Goal: Information Seeking & Learning: Learn about a topic

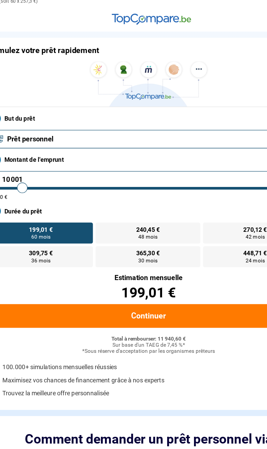
scroll to position [7, 0]
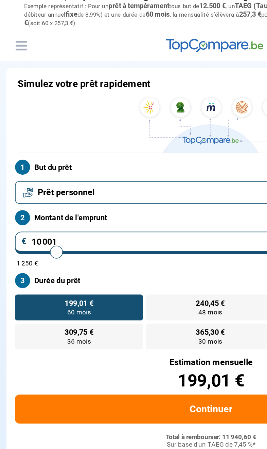
type input "11 000"
type input "11000"
type input "11 250"
type input "11250"
type input "11 500"
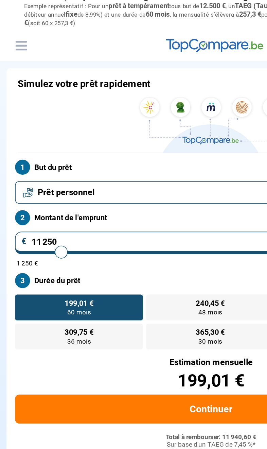
type input "11500"
type input "11 750"
type input "11750"
type input "12 000"
type input "12000"
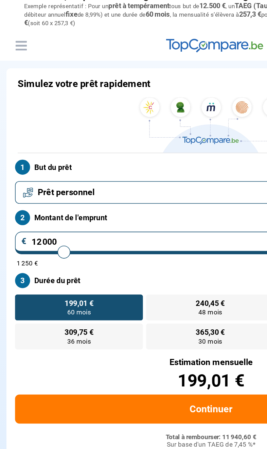
type input "12 250"
type input "12250"
type input "12 500"
type input "12500"
type input "12 750"
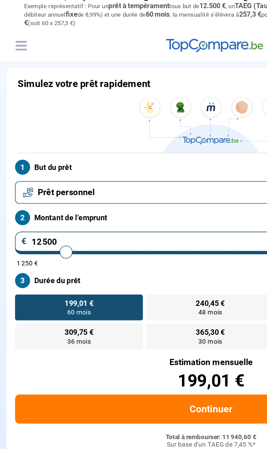
type input "12750"
type input "13 000"
type input "13000"
type input "13 250"
type input "13250"
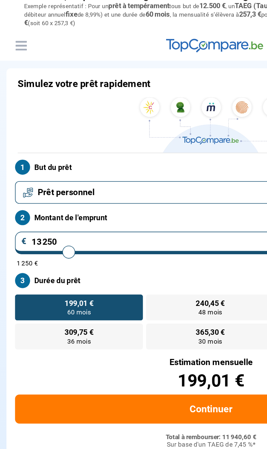
type input "13 500"
type input "13500"
type input "13 750"
type input "13750"
type input "14 000"
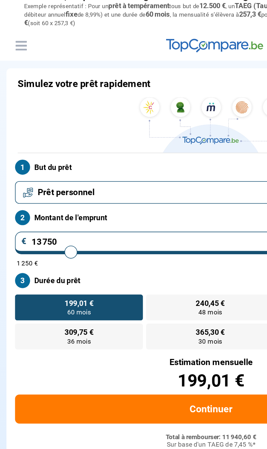
type input "14000"
type input "14 250"
type input "14250"
type input "14 500"
type input "14500"
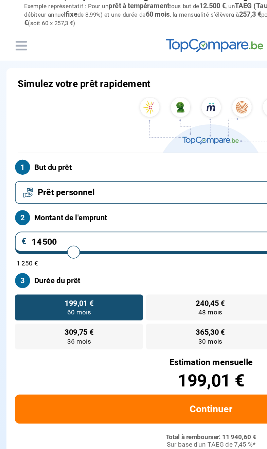
type input "14 750"
type input "14750"
type input "15 250"
type input "15250"
type input "15 500"
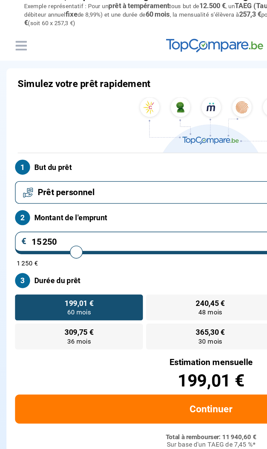
type input "15500"
type input "15 750"
type input "15750"
type input "16 000"
type input "16000"
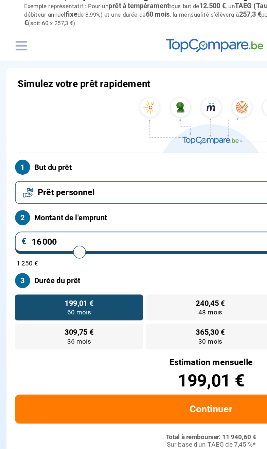
type input "16 250"
type input "16250"
type input "16 500"
type input "16500"
type input "16 750"
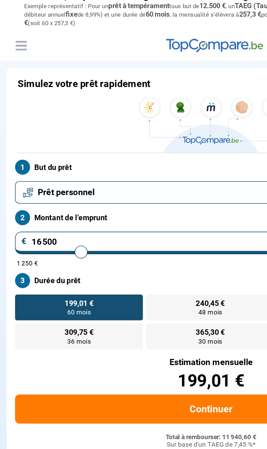
type input "16750"
type input "17 000"
type input "17000"
type input "17 250"
type input "17250"
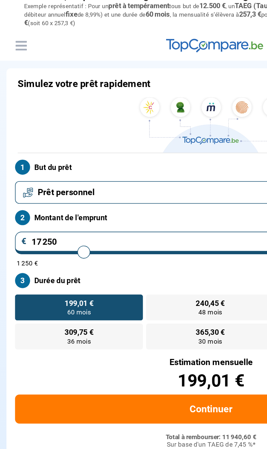
type input "17 500"
type input "17500"
type input "17 750"
type input "17750"
type input "18 000"
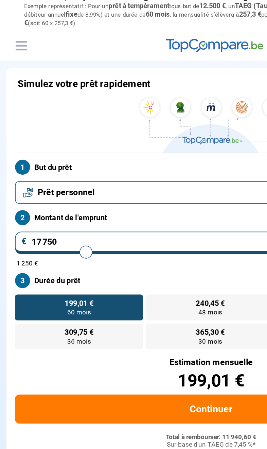
type input "18000"
type input "18 500"
type input "18500"
type input "18 750"
type input "18750"
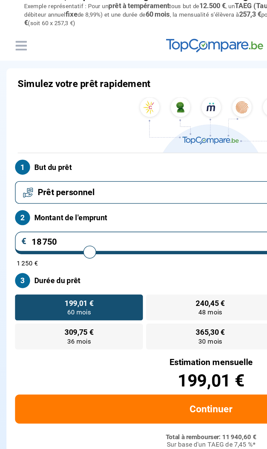
type input "19 000"
type input "19000"
type input "19 250"
type input "19250"
type input "19 500"
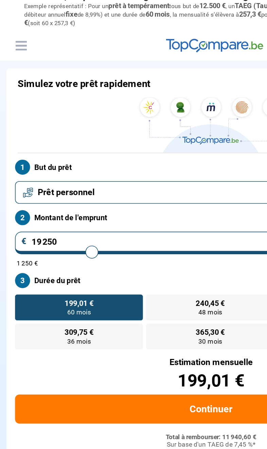
type input "19500"
type input "19 750"
type input "19750"
type input "20 000"
type input "20000"
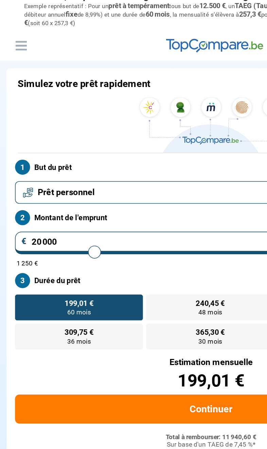
type input "20 250"
type input "20250"
type input "20 500"
type input "20500"
type input "20 750"
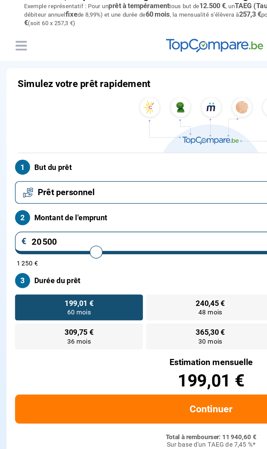
type input "20750"
type input "21 000"
type input "21000"
type input "21 250"
type input "21250"
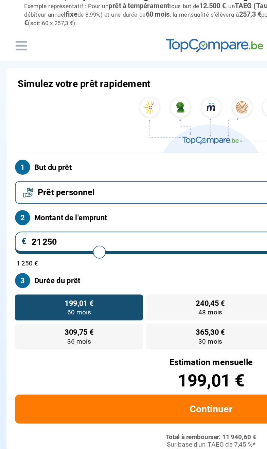
type input "21 500"
type input "21500"
type input "21 750"
type input "21750"
type input "22 000"
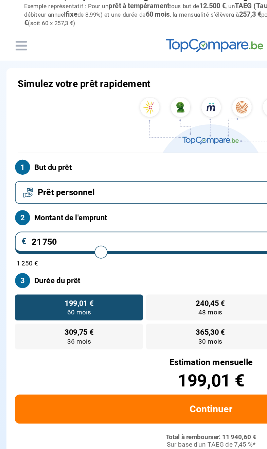
type input "22000"
type input "22 250"
type input "22250"
type input "22 500"
type input "22500"
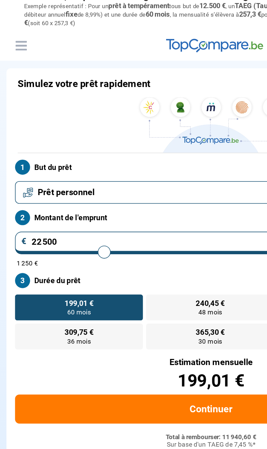
type input "22 750"
type input "22750"
type input "23 000"
type input "23000"
type input "23 250"
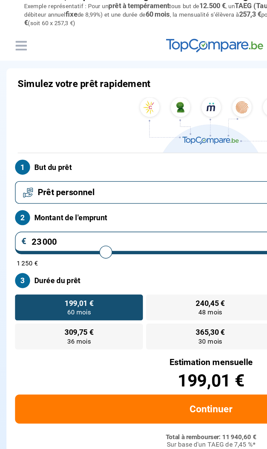
type input "23250"
type input "23 500"
type input "23500"
type input "23 750"
type input "23750"
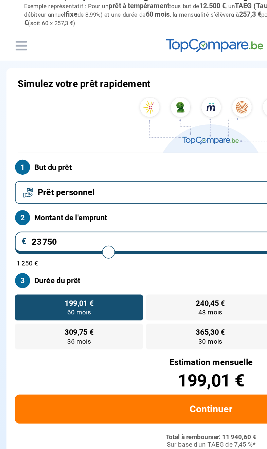
type input "24 250"
type input "24250"
type input "24 500"
type input "24500"
type input "24 750"
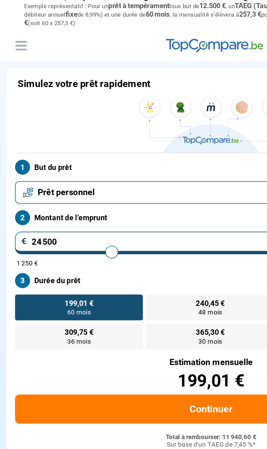
type input "24750"
type input "25 250"
type input "25250"
type input "25 500"
type input "25500"
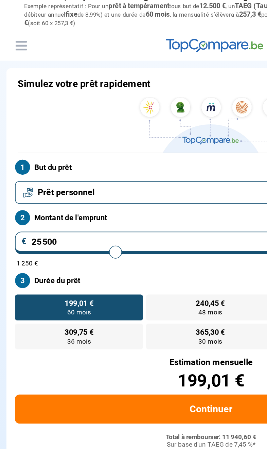
type input "25 750"
type input "25750"
type input "26 000"
type input "26000"
type input "26 250"
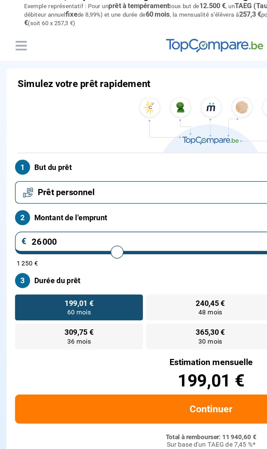
type input "26250"
type input "26 500"
type input "26500"
type input "26 750"
type input "26750"
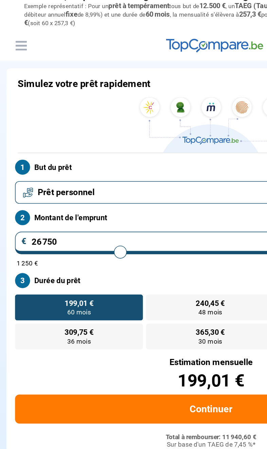
type input "27 000"
type input "27000"
type input "27 250"
type input "27250"
type input "27 500"
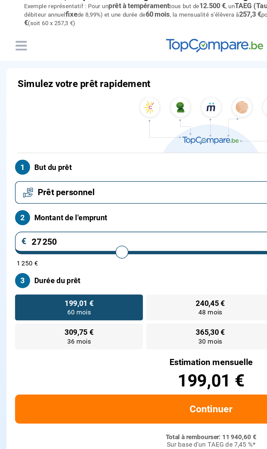
type input "27500"
type input "27 750"
type input "27750"
type input "28 000"
type input "28000"
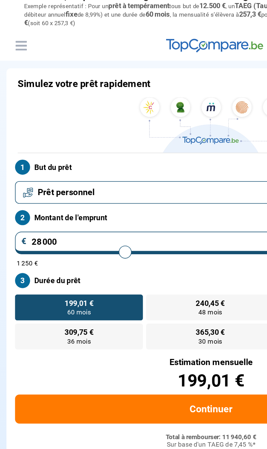
type input "28 250"
type input "28250"
type input "28 500"
type input "28500"
type input "28 750"
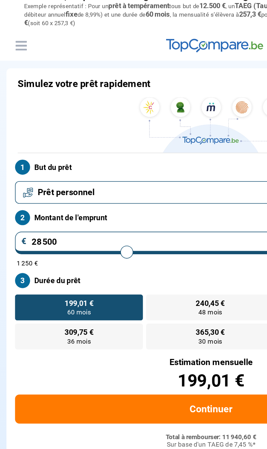
type input "28750"
type input "29 000"
type input "29000"
type input "29 250"
type input "29250"
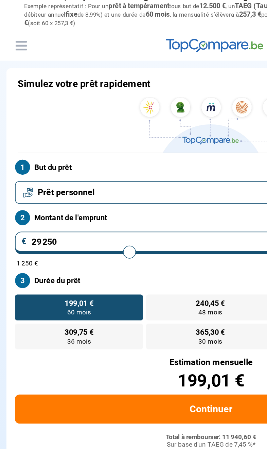
type input "29 500"
type input "29500"
type input "29 750"
type input "29750"
type input "30 000"
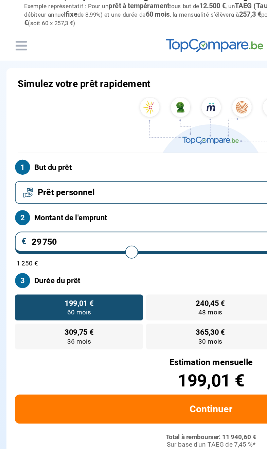
type input "30000"
type input "30 250"
type input "30250"
type input "30 500"
type input "30500"
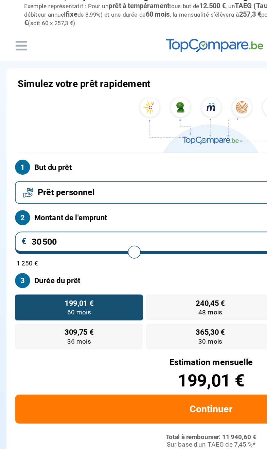
type input "30 750"
type input "30750"
type input "31 000"
type input "31000"
type input "31 250"
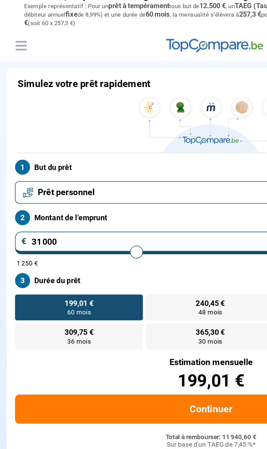
type input "31250"
type input "31 500"
type input "31500"
type input "31 750"
type input "31750"
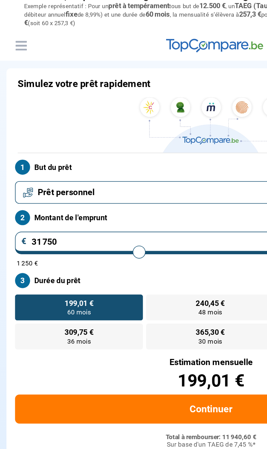
type input "32 000"
type input "32000"
type input "32 250"
type input "32250"
type input "32 500"
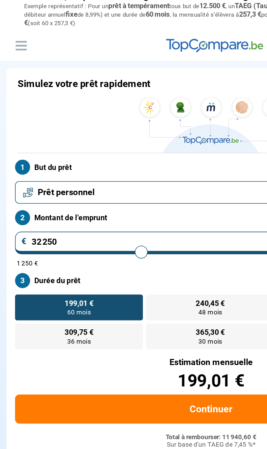
type input "32500"
type input "32 750"
type input "32750"
type input "33 000"
type input "33000"
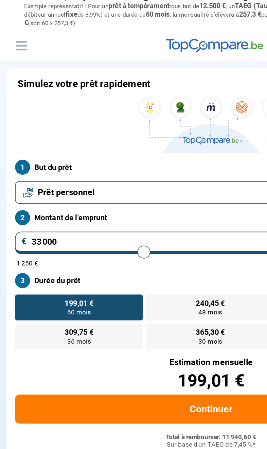
type input "33 250"
type input "33250"
type input "33 500"
type input "33500"
type input "33 750"
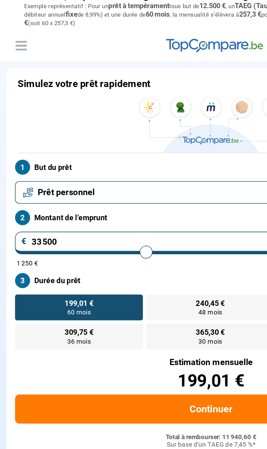
type input "33750"
type input "34 000"
type input "34000"
type input "34 250"
type input "34250"
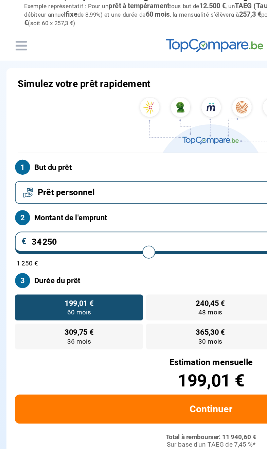
type input "34 500"
type input "34500"
type input "34 750"
type input "34750"
type input "35 000"
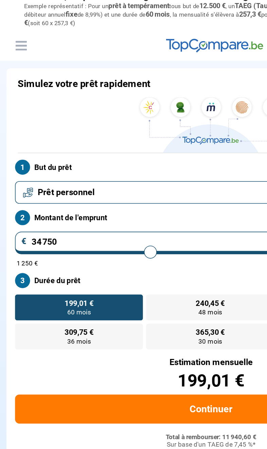
type input "35000"
type input "35 250"
type input "35250"
type input "35 500"
type input "35500"
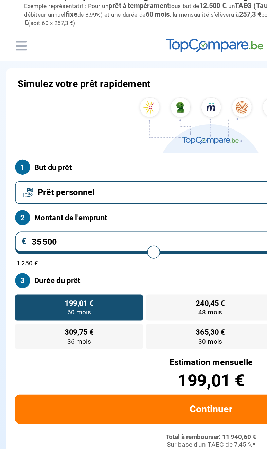
type input "35 750"
type input "35750"
type input "36 000"
type input "36000"
type input "36 250"
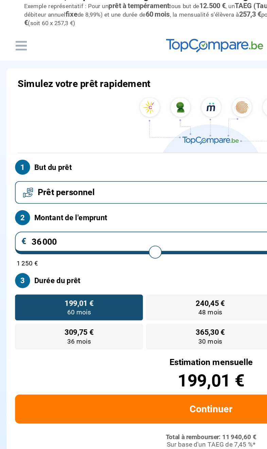
type input "36250"
type input "36 500"
type input "36500"
type input "36 750"
type input "36750"
